Goal: Task Accomplishment & Management: Complete application form

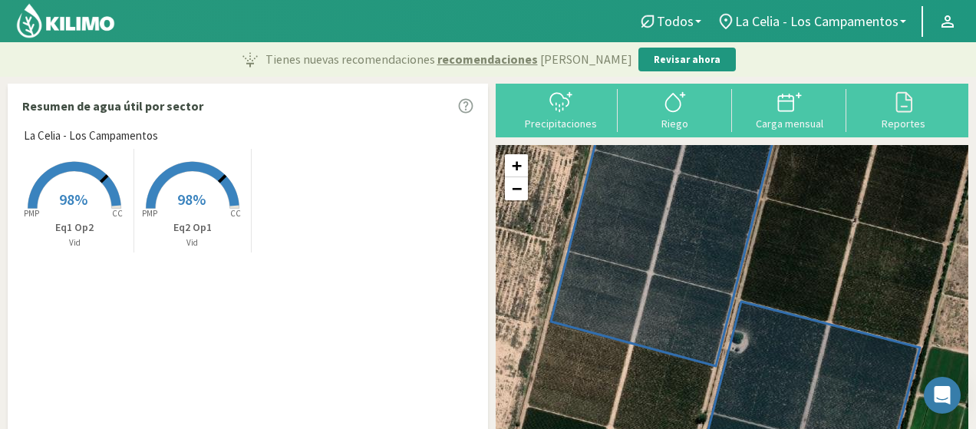
click at [95, 18] on img at bounding box center [65, 20] width 101 height 37
click at [554, 123] on div "Precipitaciones" at bounding box center [560, 123] width 105 height 11
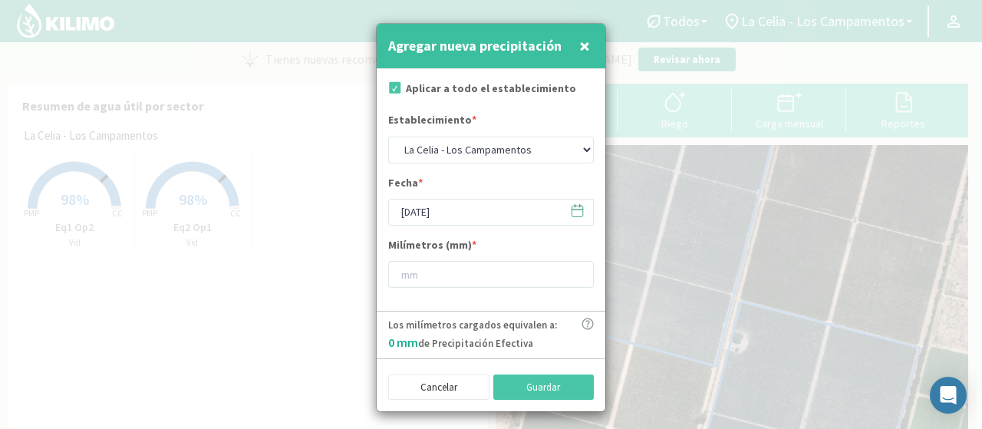
drag, startPoint x: 577, startPoint y: 210, endPoint x: 562, endPoint y: 210, distance: 15.3
click at [577, 210] on icon at bounding box center [577, 210] width 15 height 15
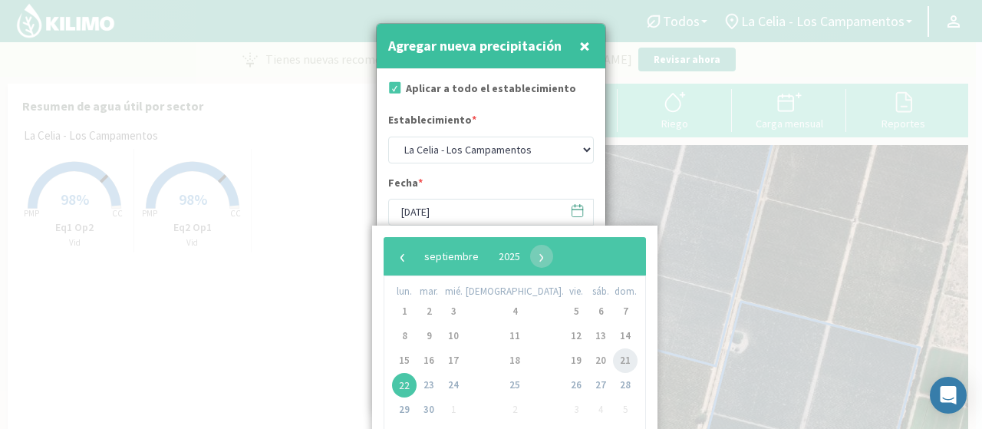
click at [613, 358] on span "21" at bounding box center [625, 360] width 25 height 25
type input "[DATE]"
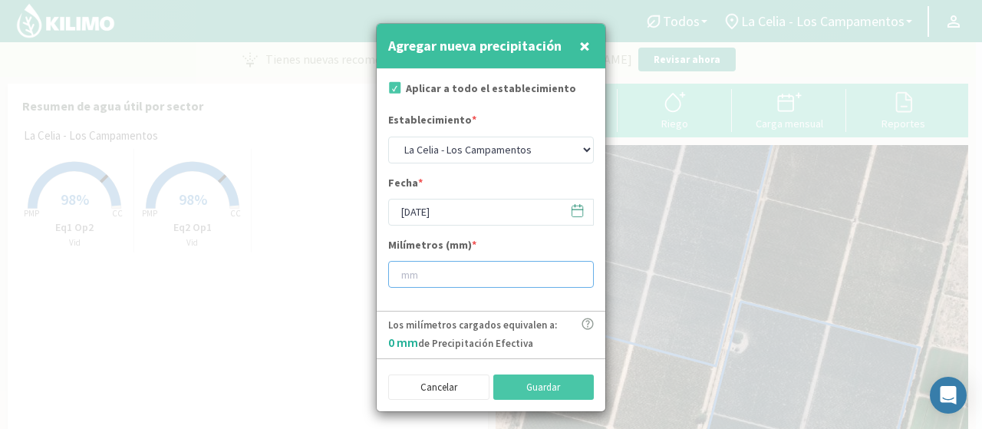
click at [453, 279] on input "number" at bounding box center [491, 274] width 206 height 27
type input "1"
click at [524, 380] on button "Guardar" at bounding box center [543, 387] width 101 height 26
type input "[DATE]"
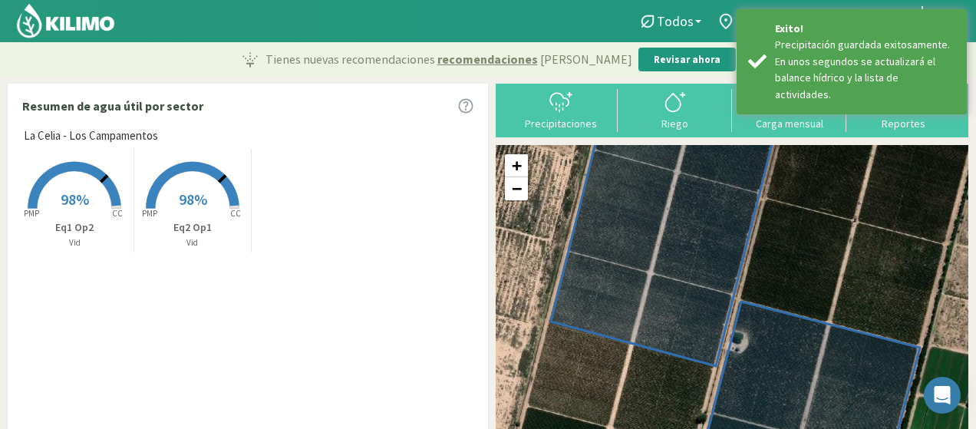
click at [52, 18] on img at bounding box center [65, 20] width 101 height 37
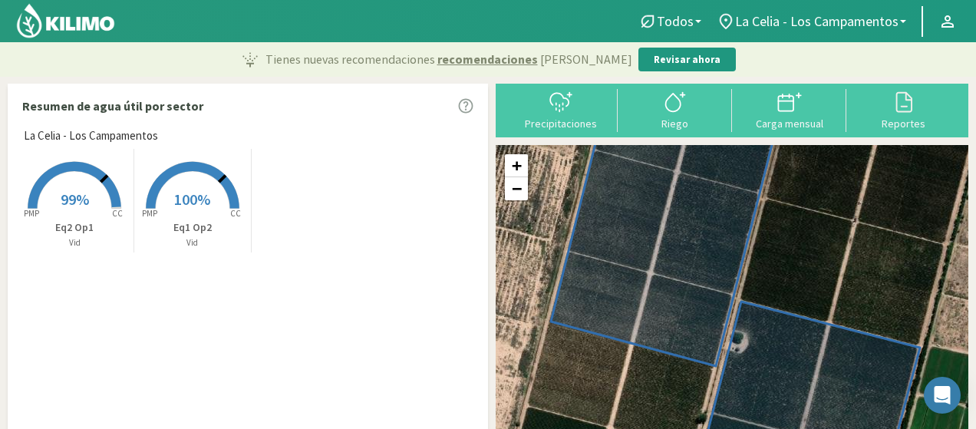
click at [52, 18] on img at bounding box center [65, 20] width 101 height 37
